Goal: Task Accomplishment & Management: Complete application form

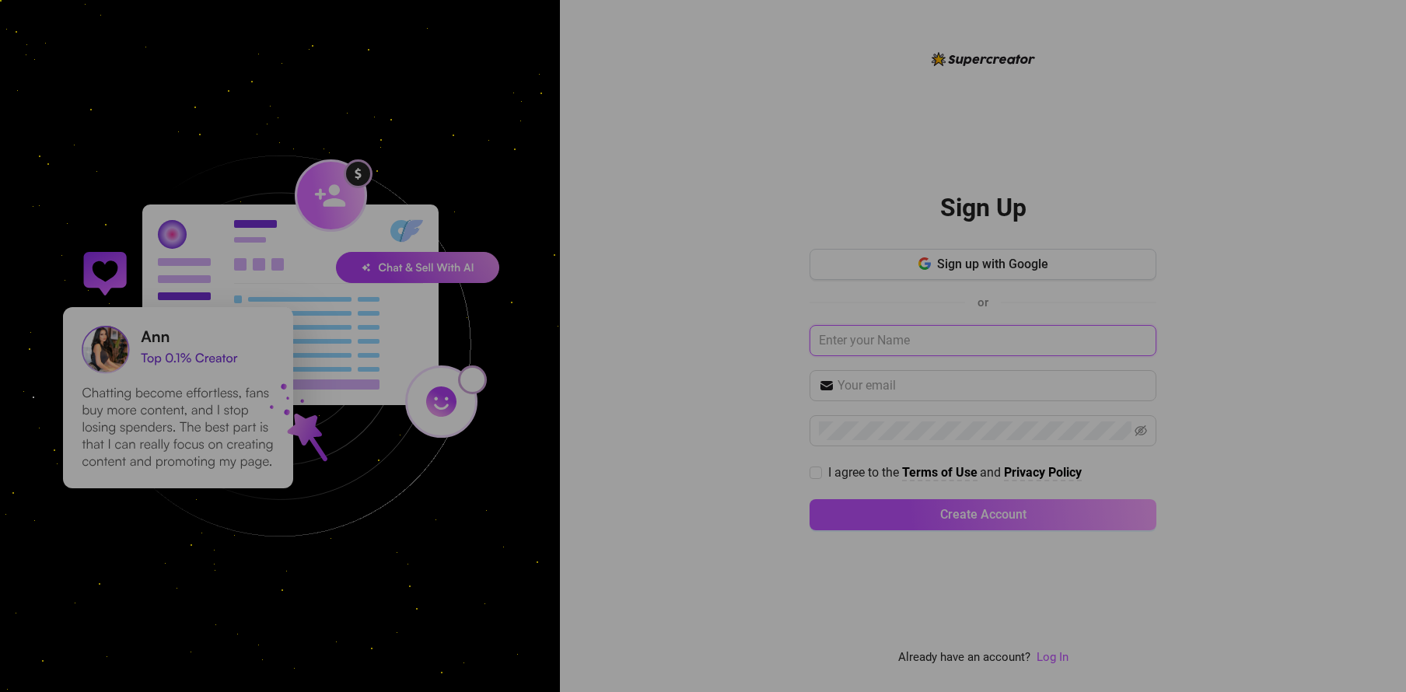
click at [924, 344] on input "text" at bounding box center [982, 340] width 347 height 31
paste input "[PERSON_NAME][EMAIL_ADDRESS][DOMAIN_NAME]"
type input "[PERSON_NAME][EMAIL_ADDRESS][DOMAIN_NAME]"
click at [903, 385] on input "text" at bounding box center [991, 387] width 309 height 19
paste input "[PERSON_NAME][EMAIL_ADDRESS][DOMAIN_NAME]"
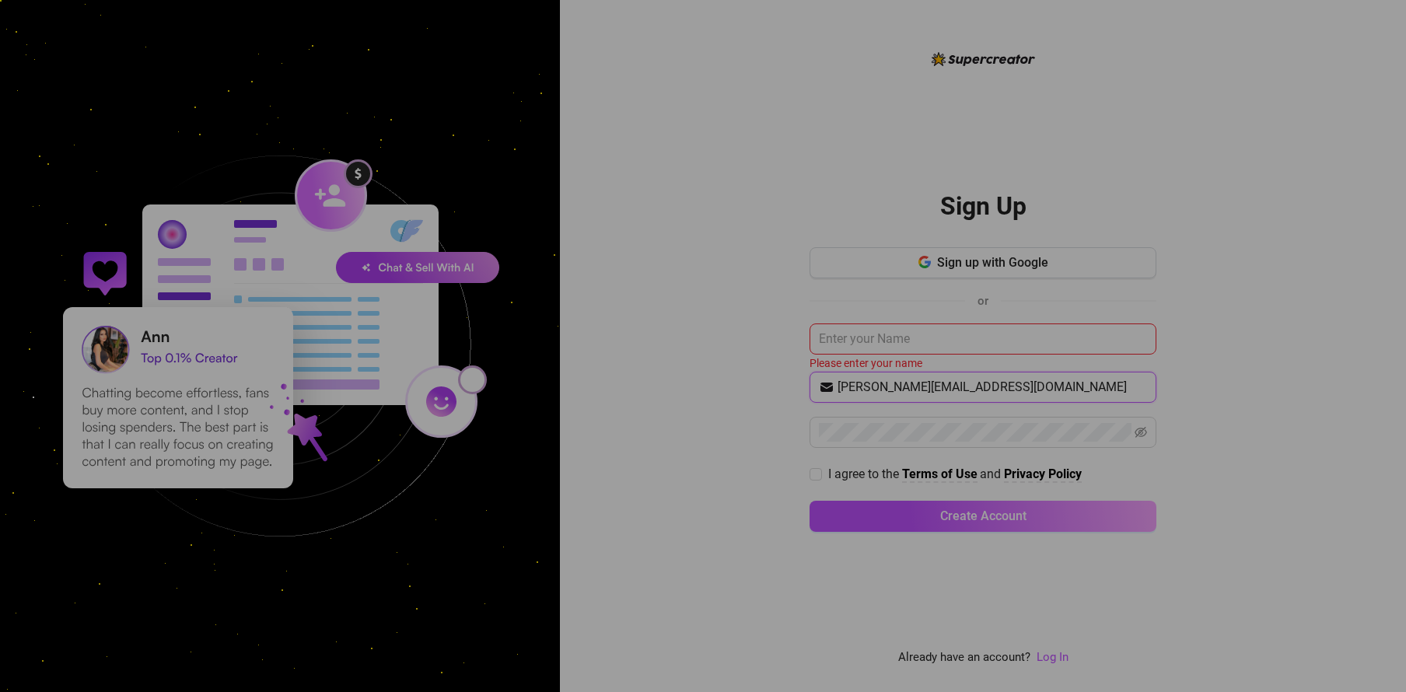
type input "[PERSON_NAME][EMAIL_ADDRESS][DOMAIN_NAME]"
